Goal: Task Accomplishment & Management: Manage account settings

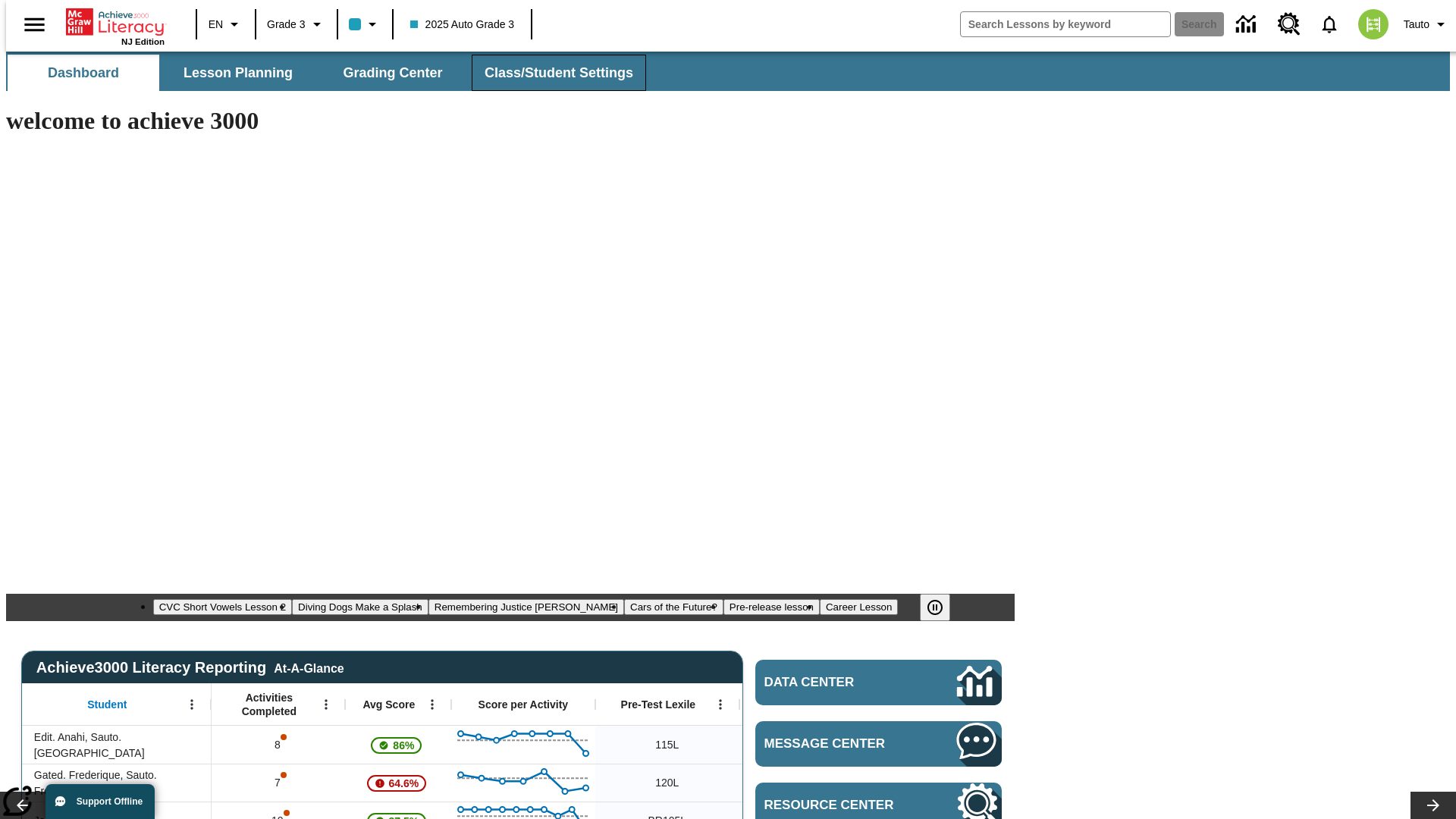
click at [551, 73] on span "Class/Student Settings" at bounding box center [559, 73] width 149 height 17
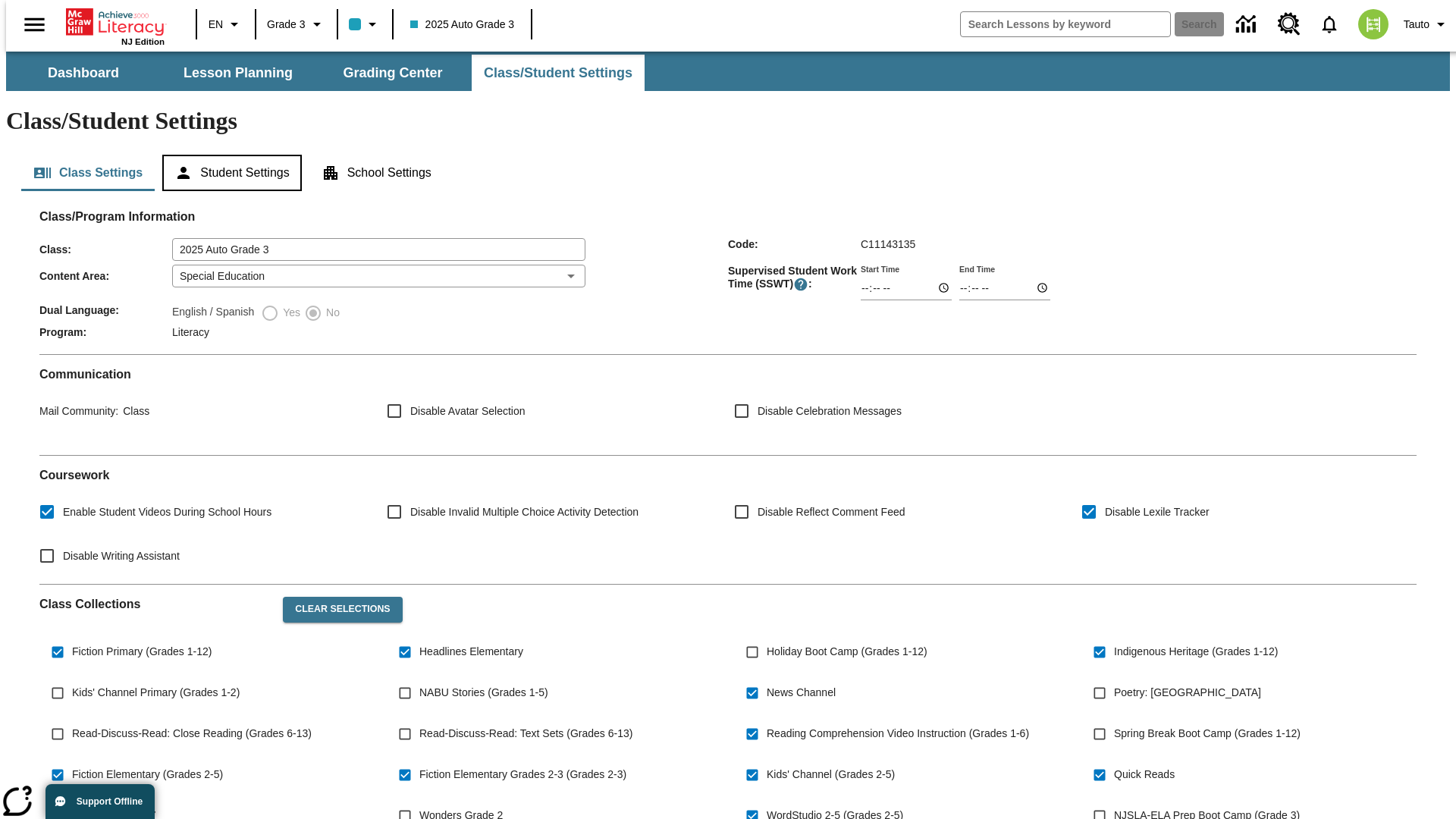
click at [228, 154] on button "Student Settings" at bounding box center [231, 172] width 139 height 37
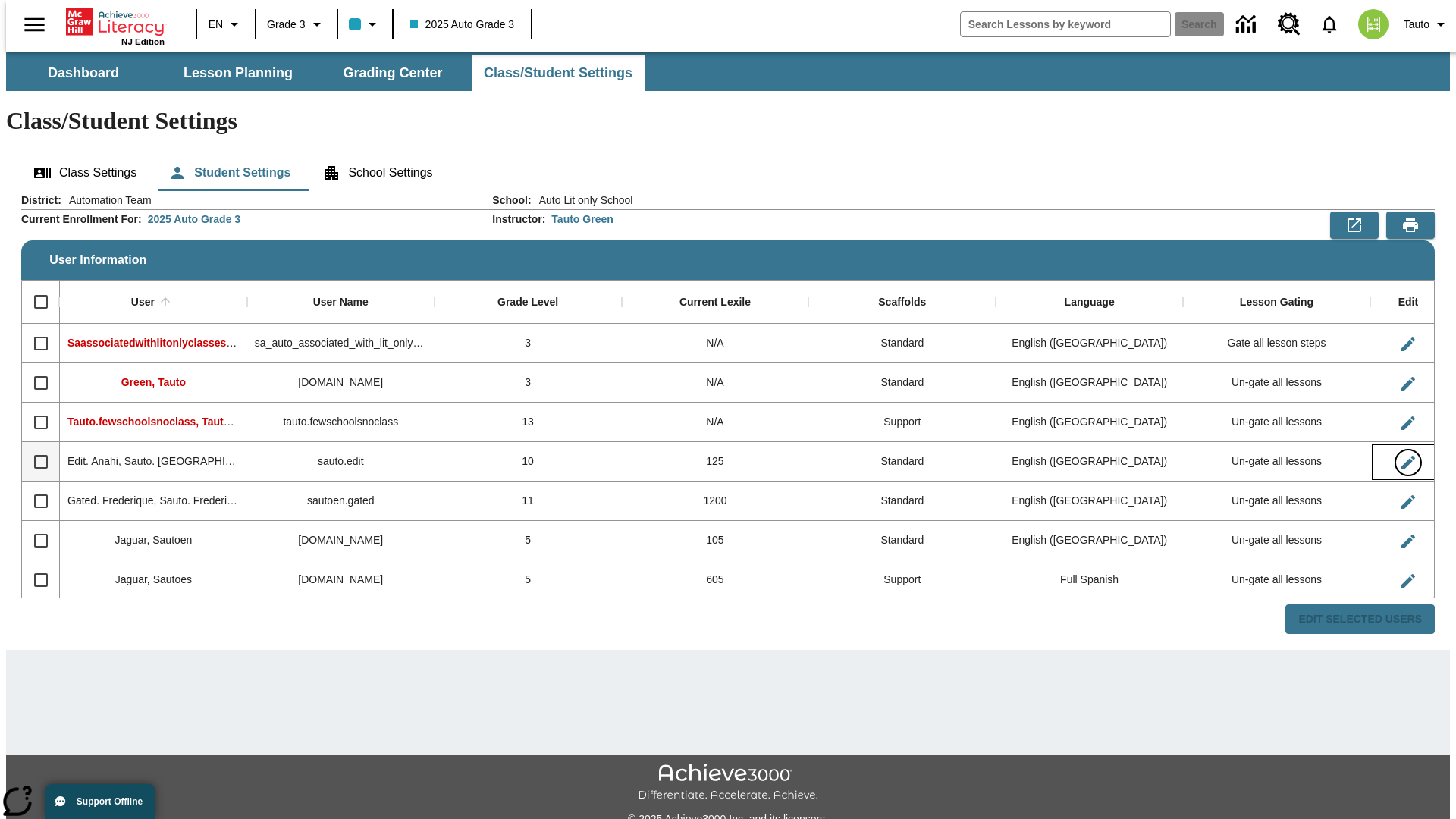
click at [1401, 456] on icon "Edit User" at bounding box center [1408, 462] width 13 height 13
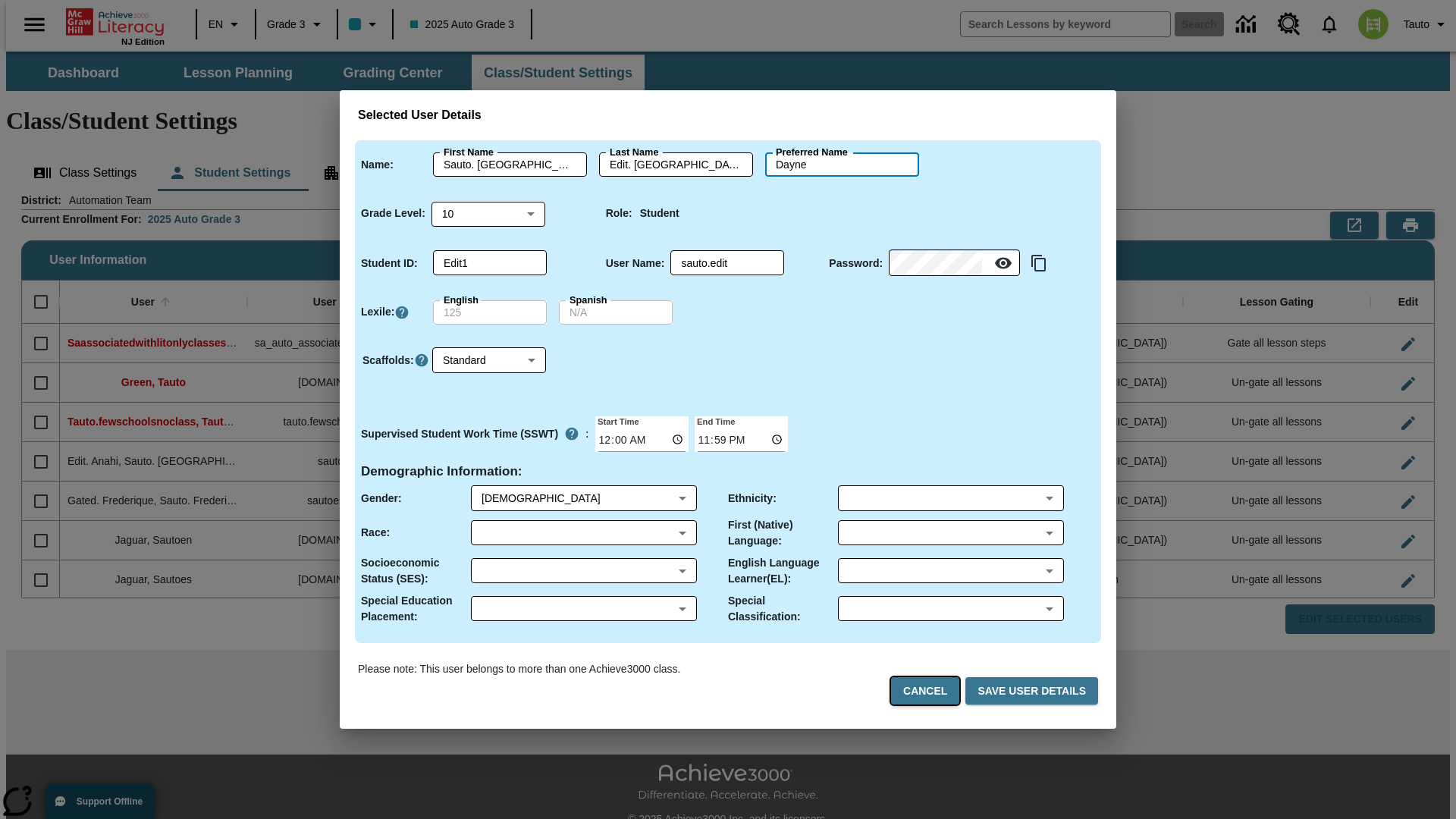
click at [931, 691] on button "Cancel" at bounding box center [925, 691] width 68 height 28
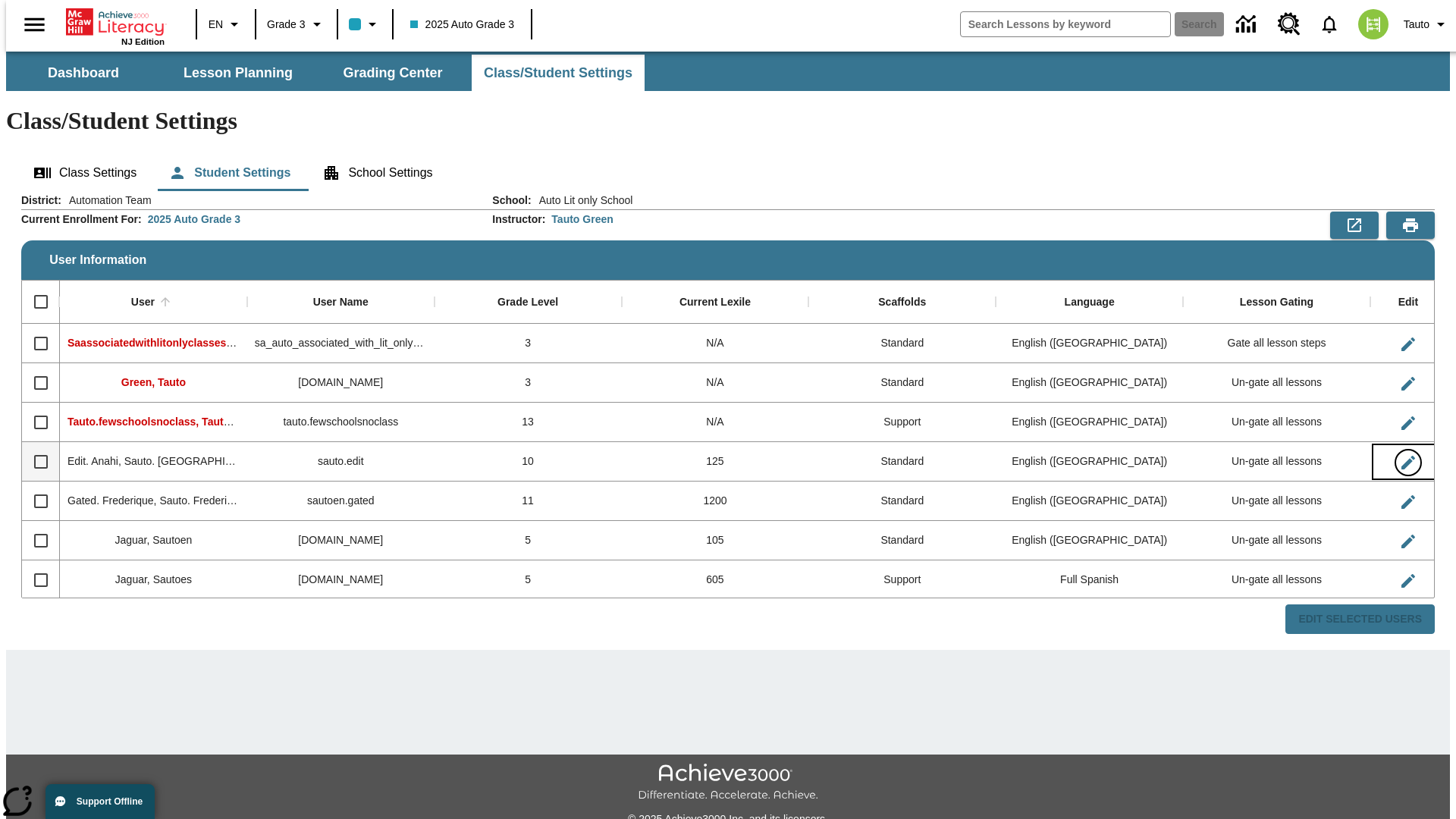
click at [1401, 456] on icon "Edit User" at bounding box center [1408, 462] width 13 height 13
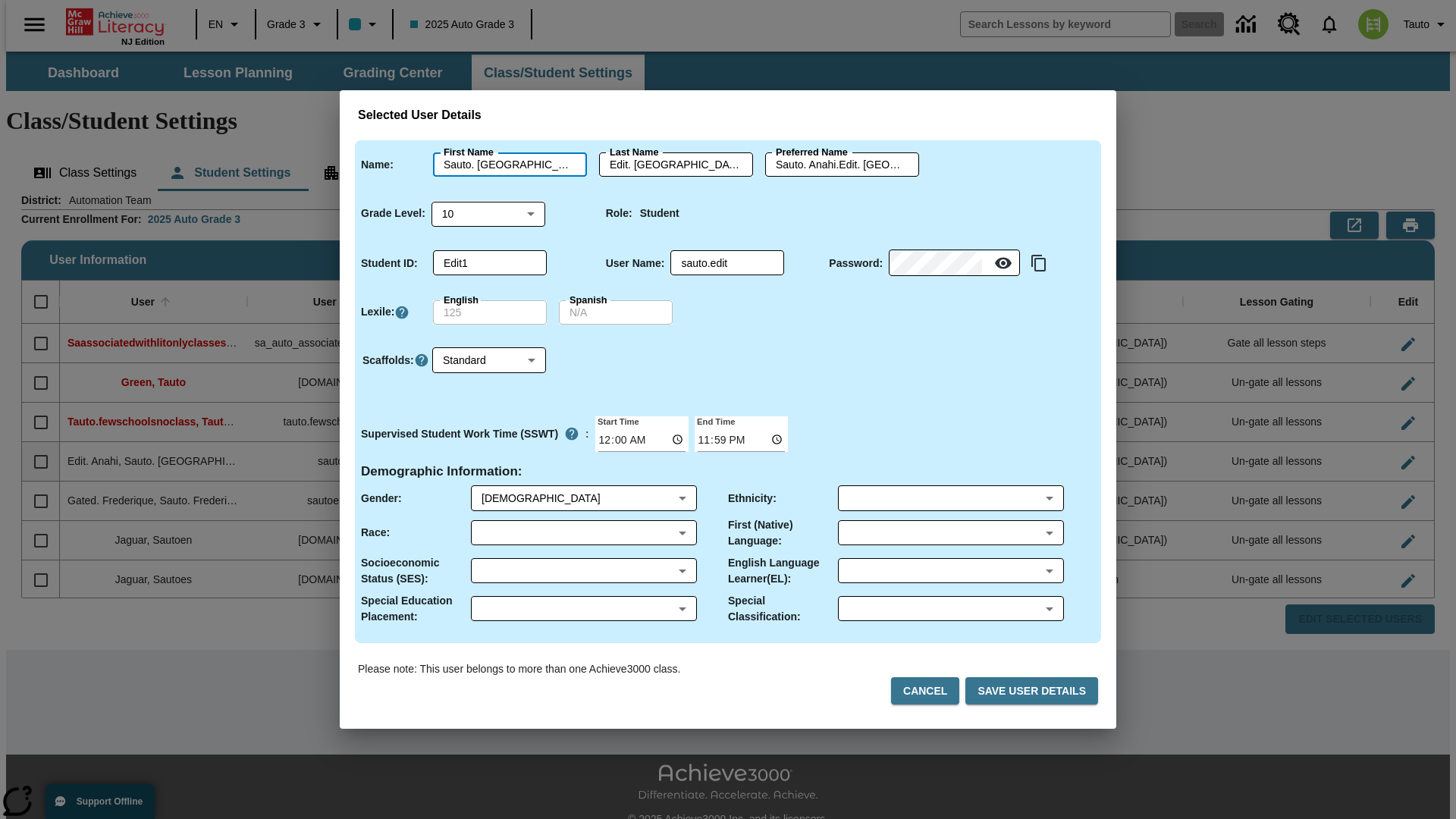
type input "Sauto. Dayne"
type input "Edit. Dayne"
type input "Sauto. Dayne.Edit. Dayne"
click at [488, 213] on body "Skip to main content NJ Edition EN Grade 3 2025 Auto Grade 3 Search 0 Tauto Das…" at bounding box center [728, 451] width 1443 height 800
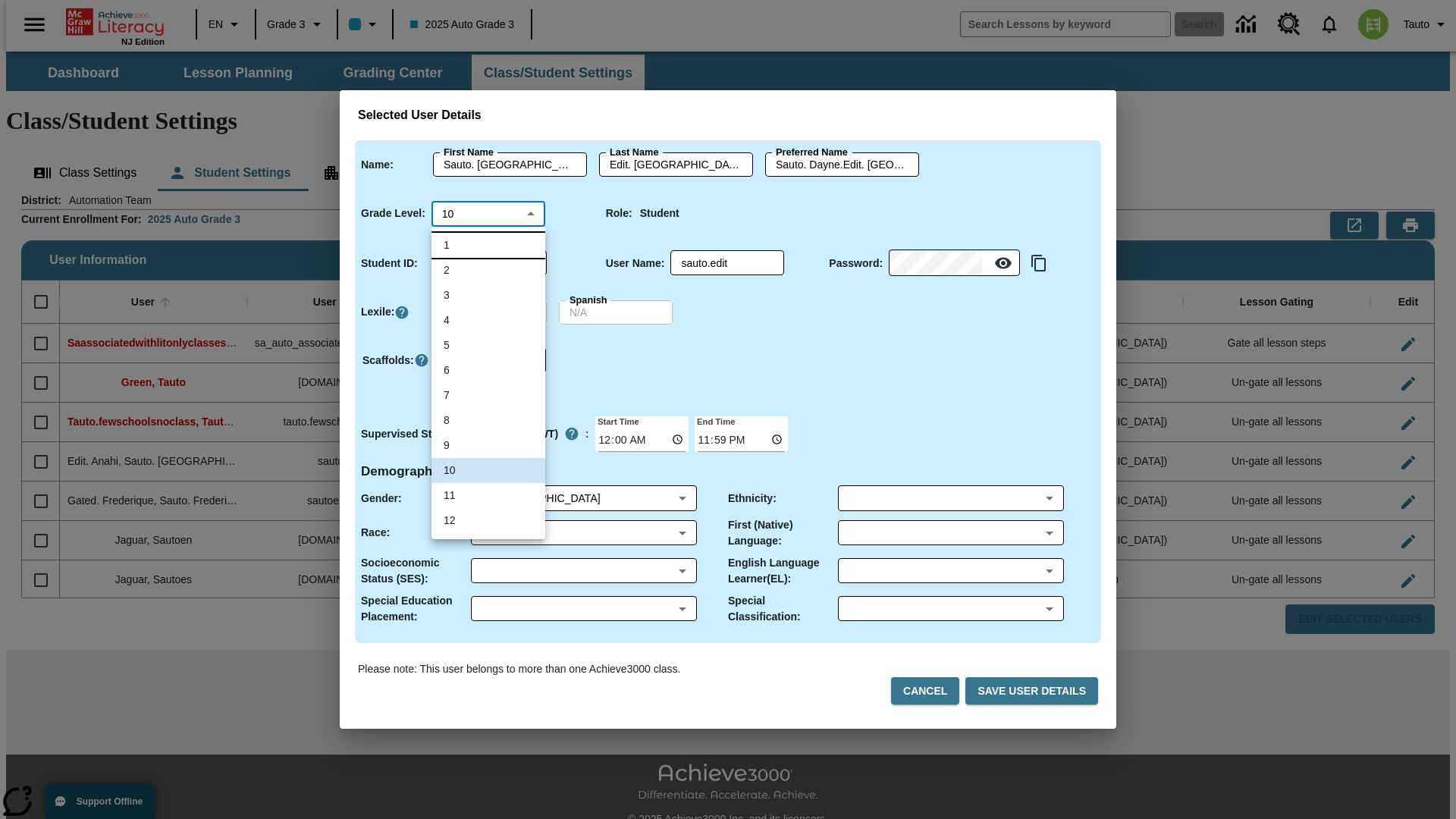
click at [488, 245] on li "1" at bounding box center [488, 245] width 114 height 25
type input "1"
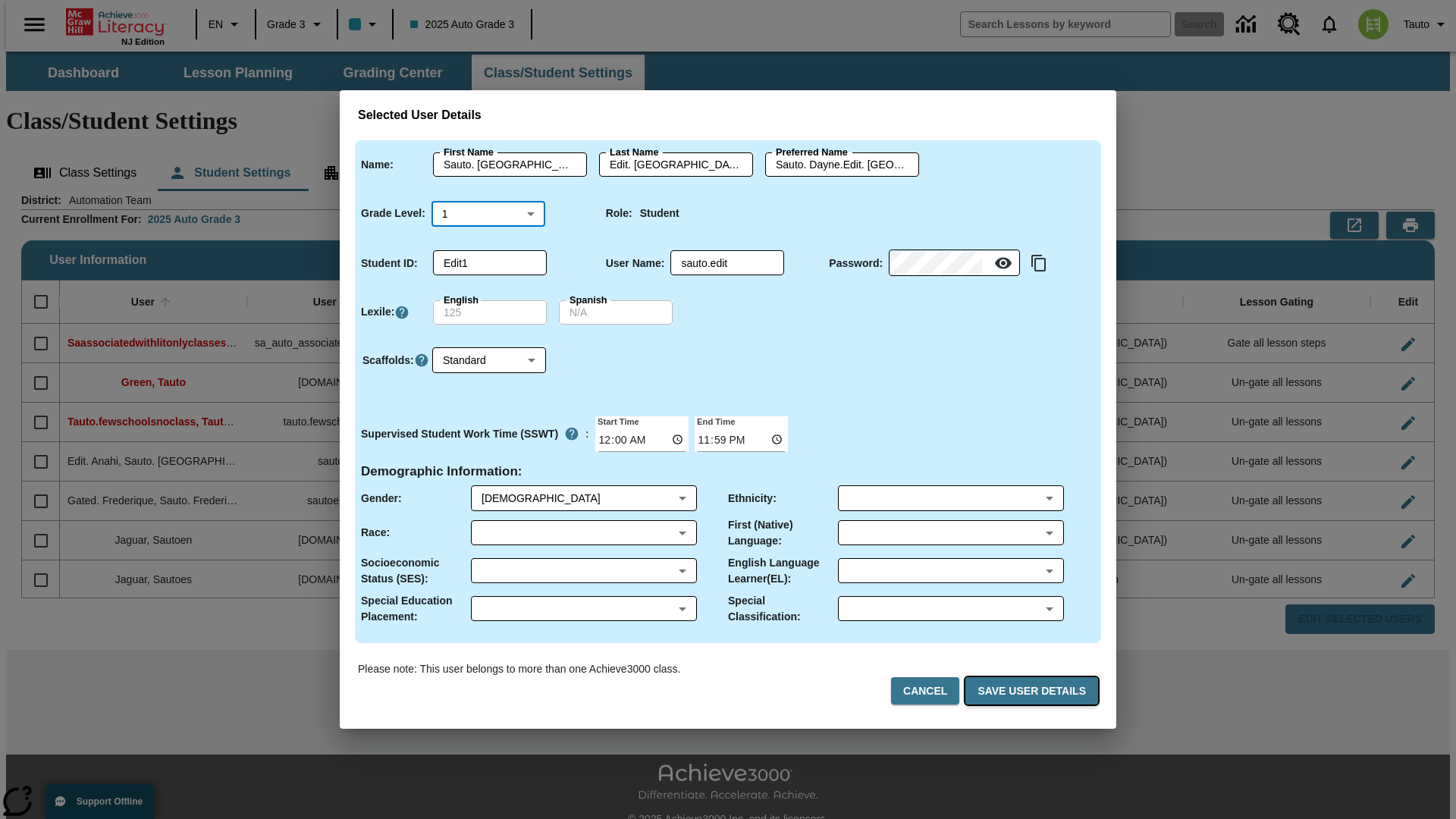
click at [1034, 691] on button "Save User Details" at bounding box center [1032, 691] width 133 height 28
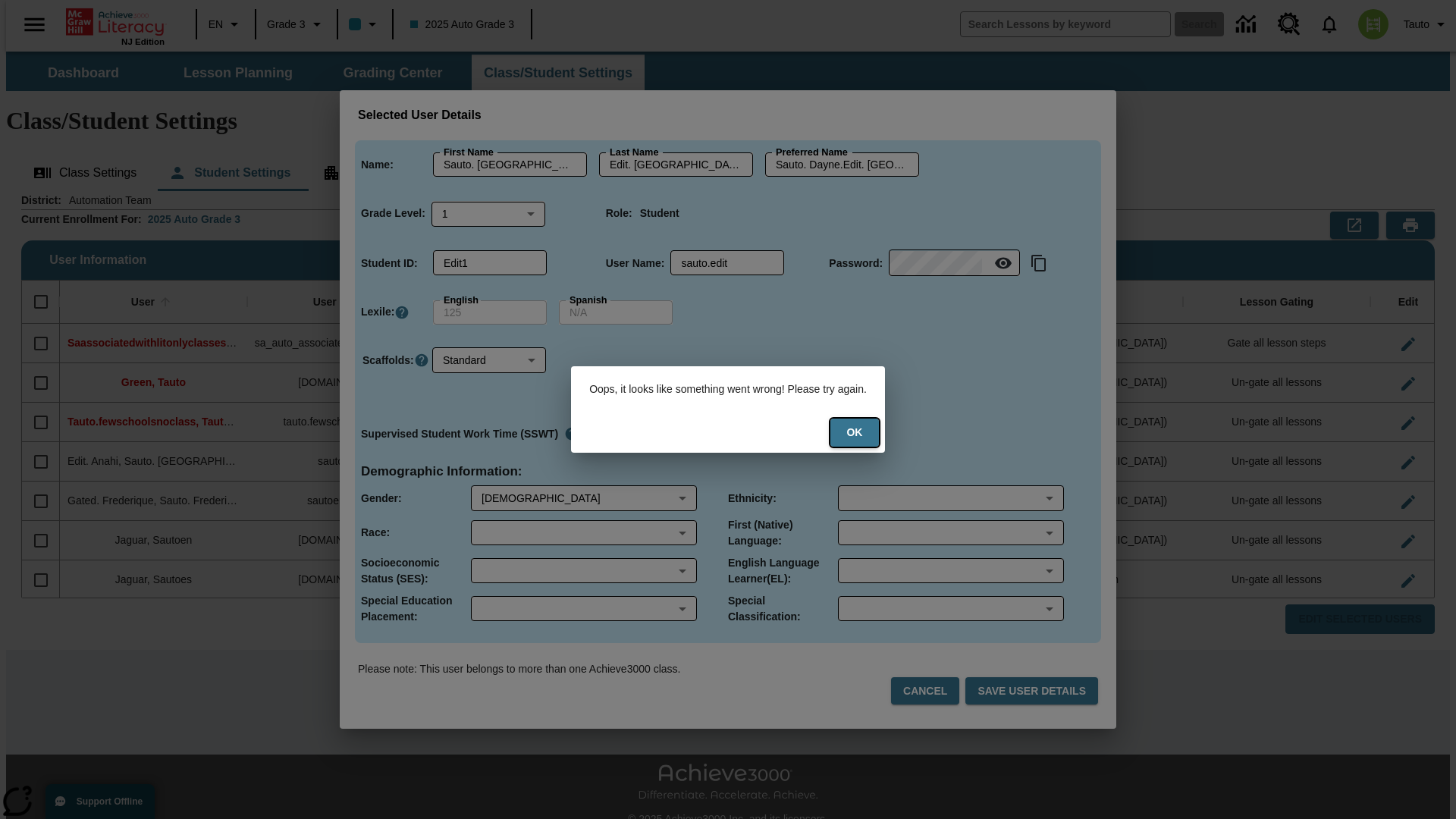
click at [864, 432] on button "Ok" at bounding box center [854, 431] width 48 height 28
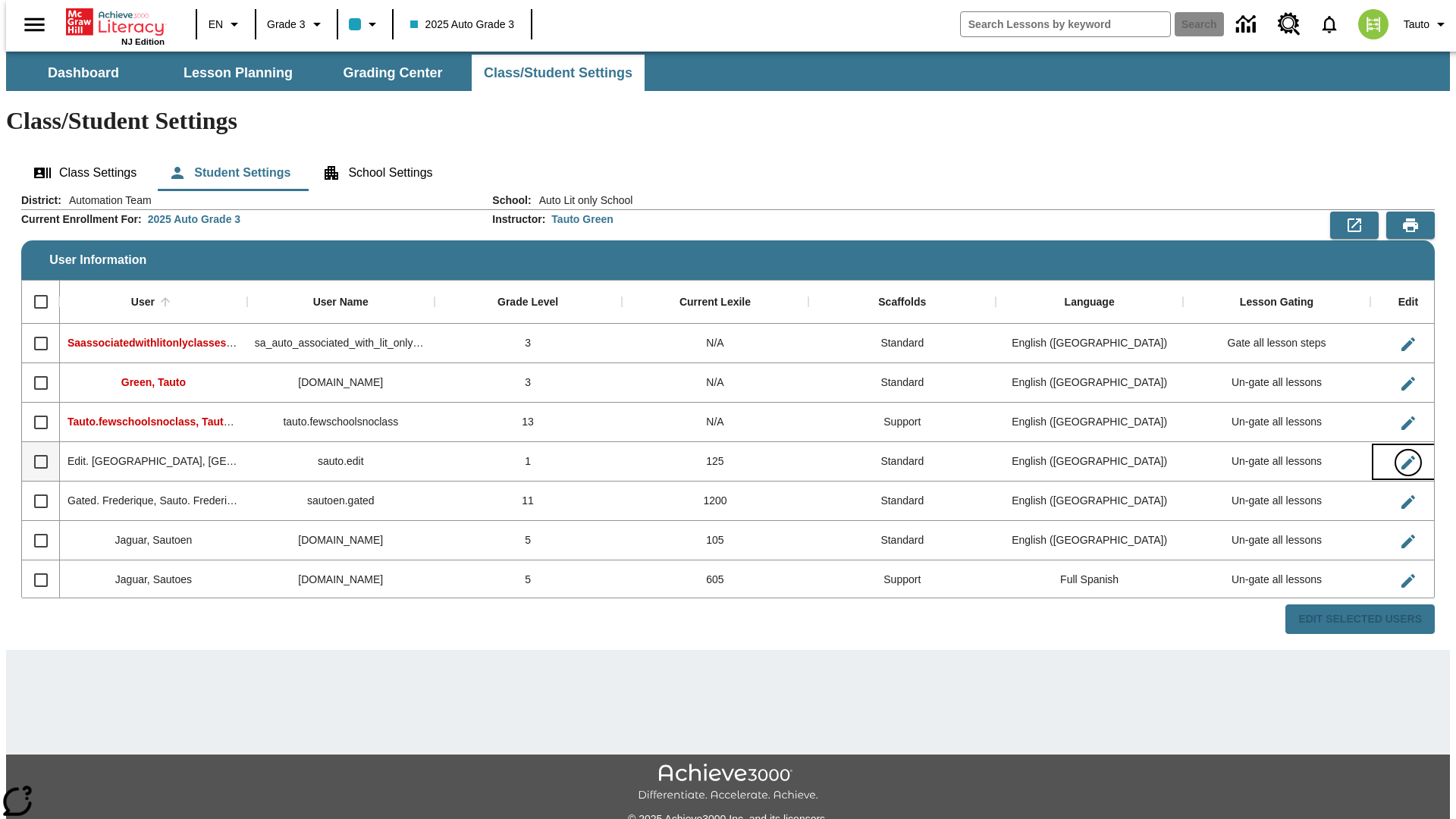
click at [1401, 456] on icon "Edit User" at bounding box center [1408, 462] width 13 height 13
